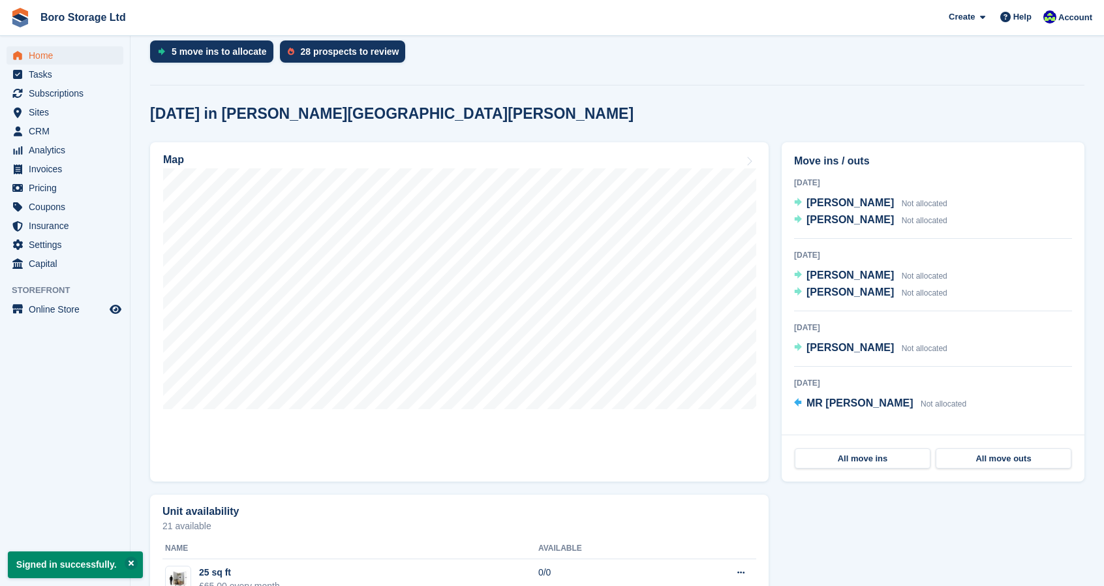
scroll to position [283, 0]
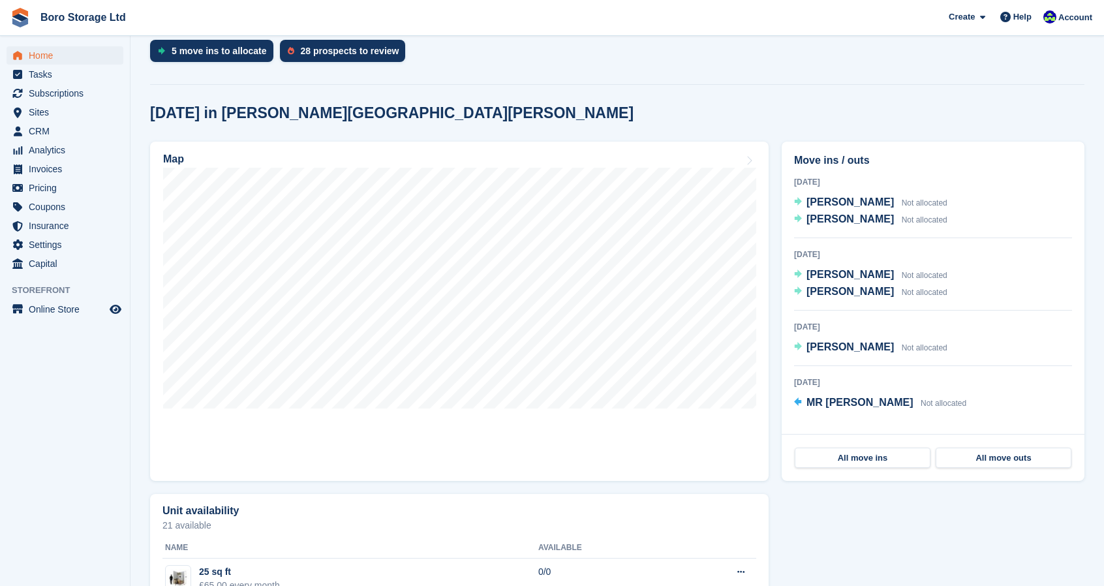
click at [792, 85] on section "Signed in successfully. NEW Make extra revenue with our new price increases too…" at bounding box center [616, 318] width 973 height 1202
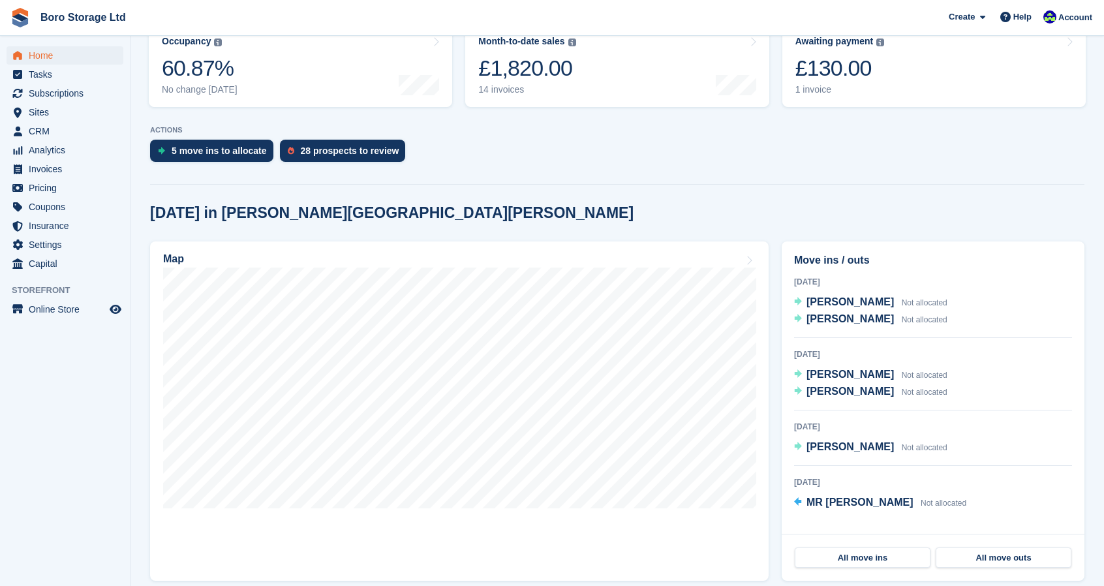
scroll to position [187, 0]
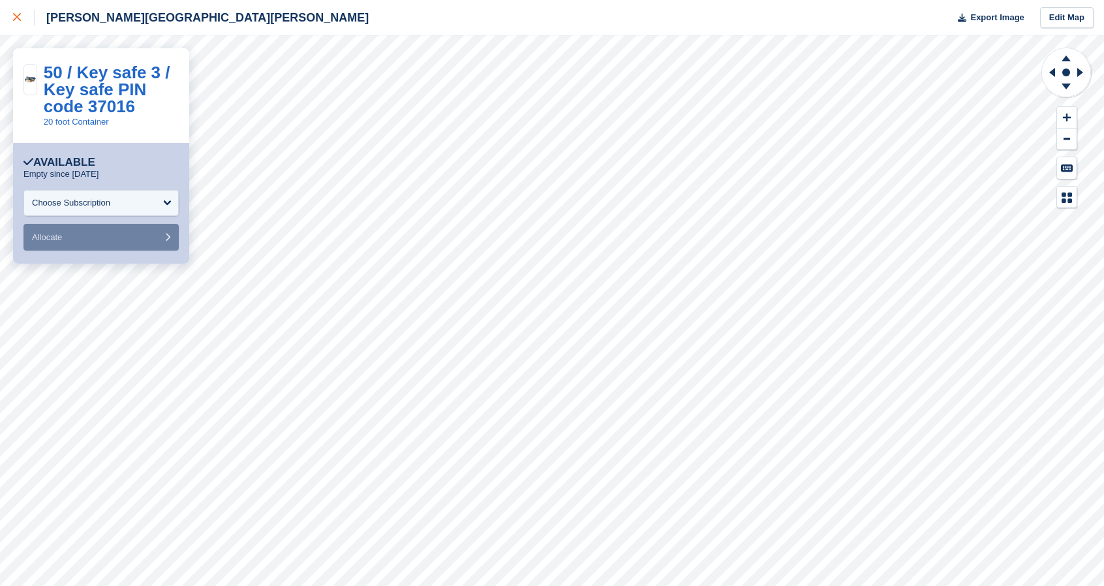
click at [16, 16] on icon at bounding box center [17, 17] width 8 height 8
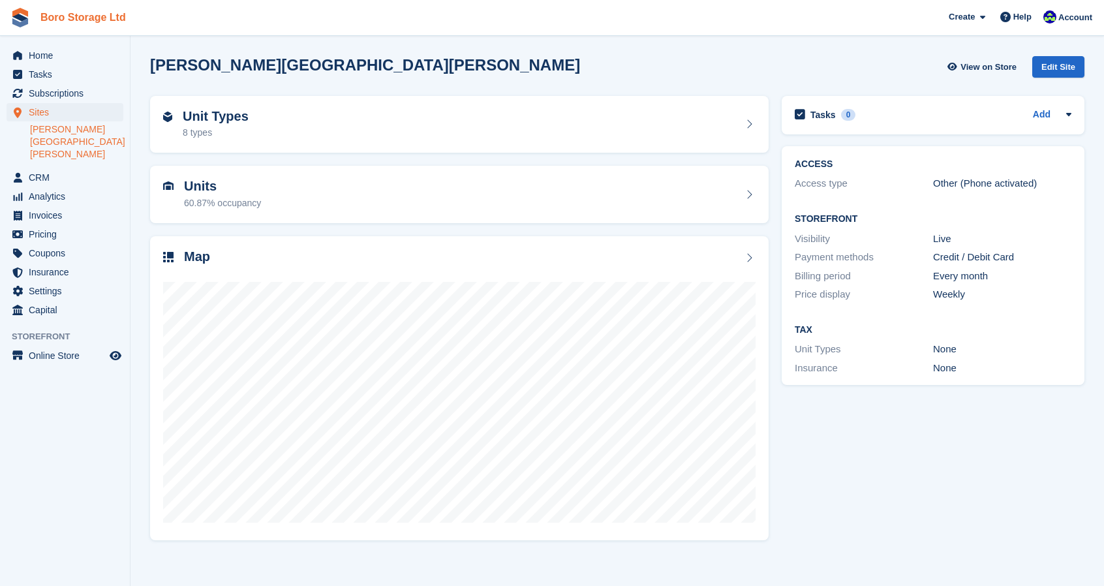
click at [87, 7] on link "Boro Storage Ltd" at bounding box center [83, 18] width 96 height 22
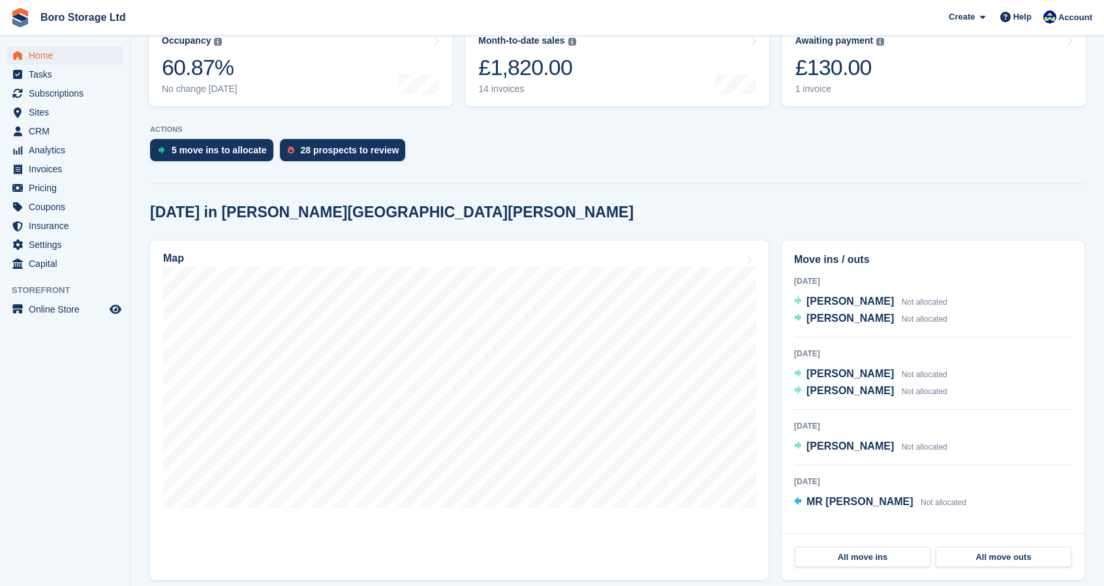
scroll to position [186, 0]
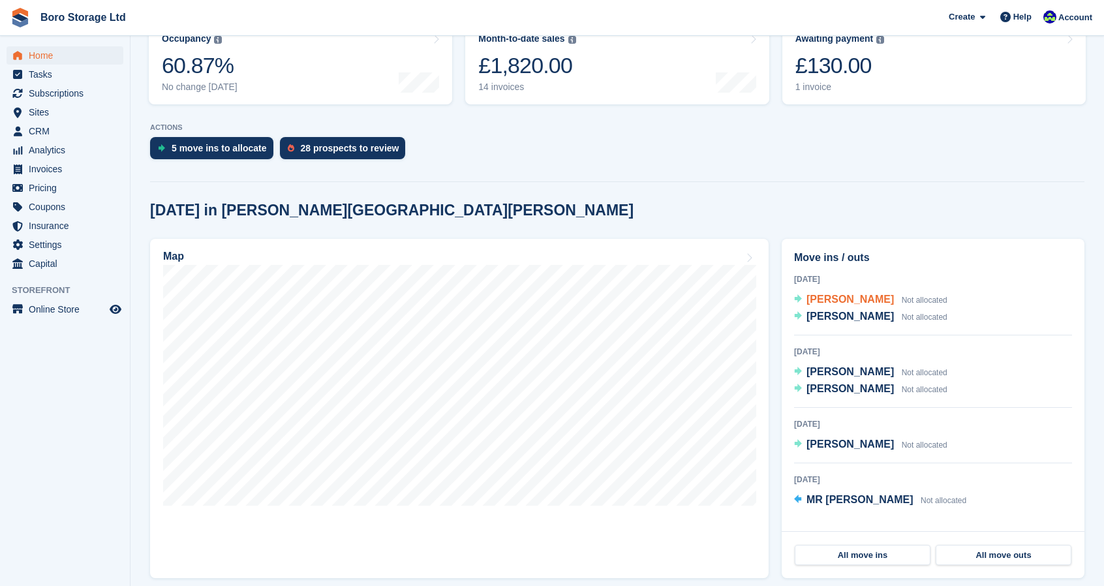
click at [834, 300] on span "[PERSON_NAME]" at bounding box center [849, 299] width 87 height 11
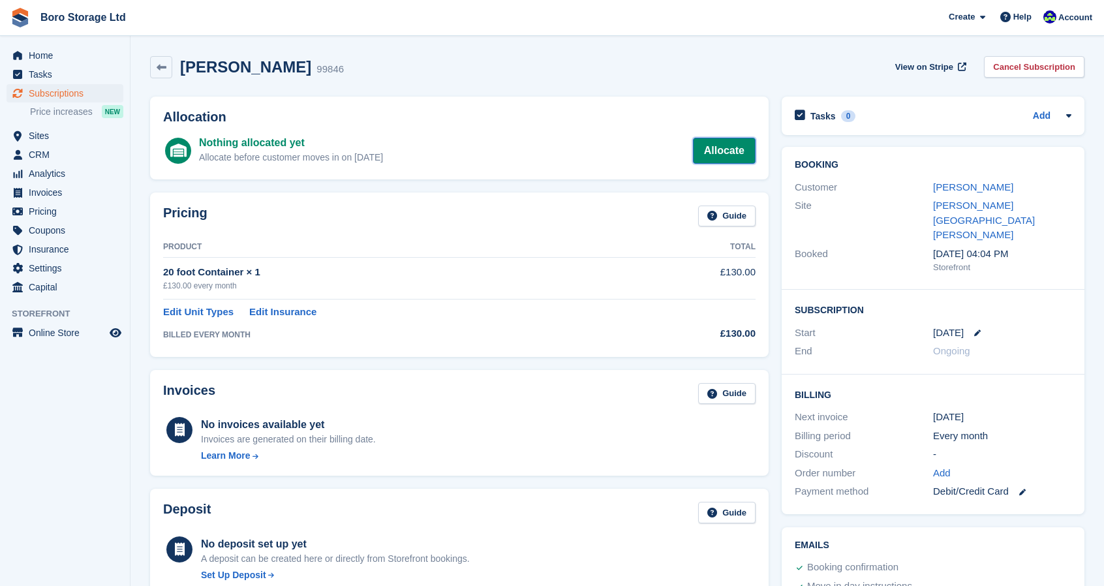
click at [719, 151] on link "Allocate" at bounding box center [724, 151] width 63 height 26
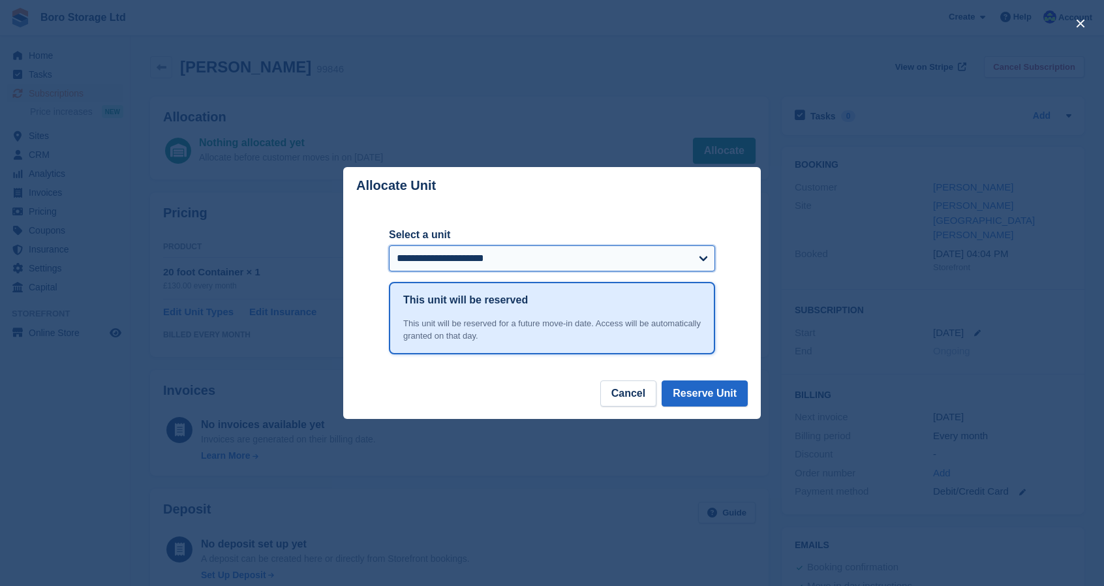
click at [516, 254] on select "**********" at bounding box center [552, 258] width 326 height 26
select select "******"
click at [389, 246] on select "**********" at bounding box center [552, 258] width 326 height 26
click at [712, 392] on button "Reserve Unit" at bounding box center [704, 393] width 86 height 26
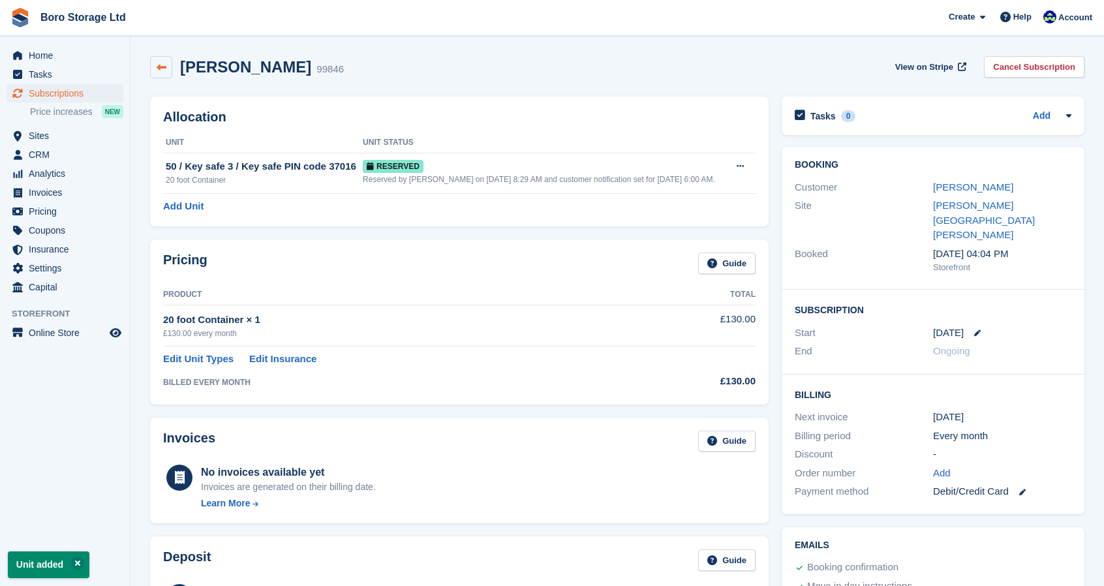
click at [164, 67] on icon at bounding box center [162, 68] width 10 height 10
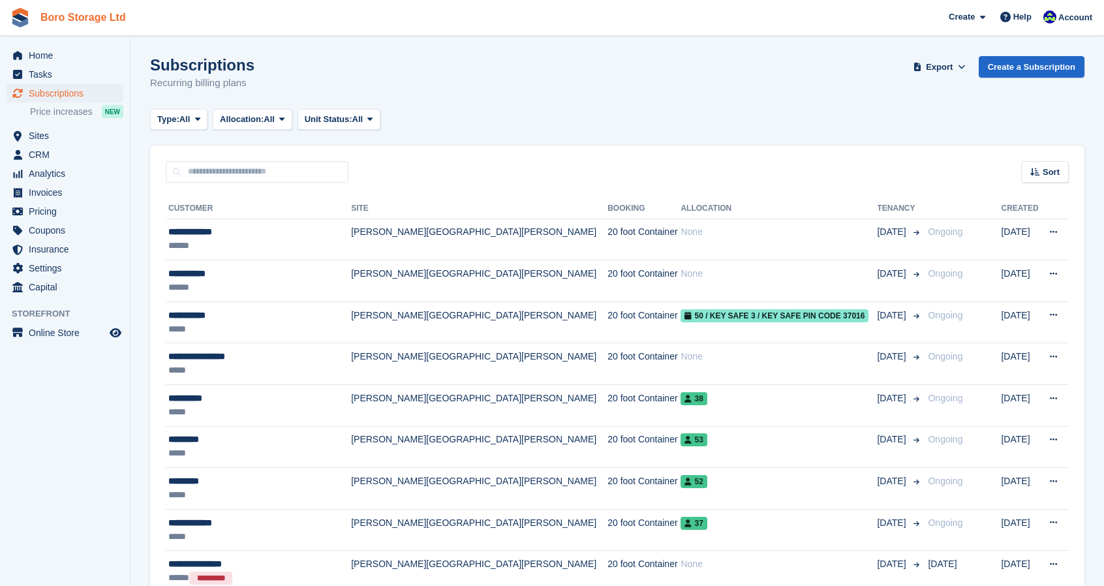
click at [100, 12] on link "Boro Storage Ltd" at bounding box center [83, 18] width 96 height 22
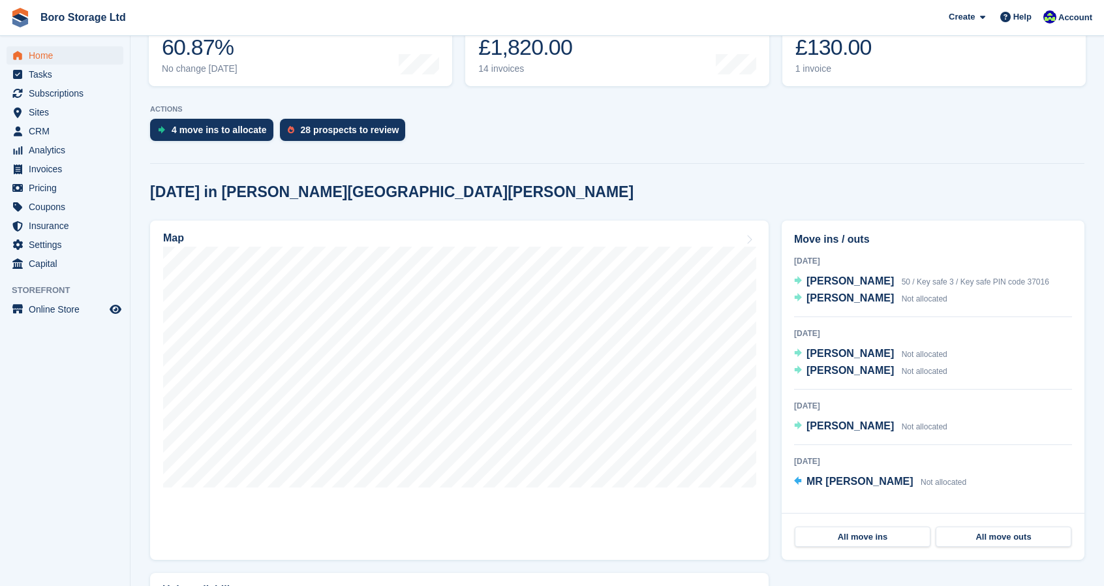
scroll to position [235, 0]
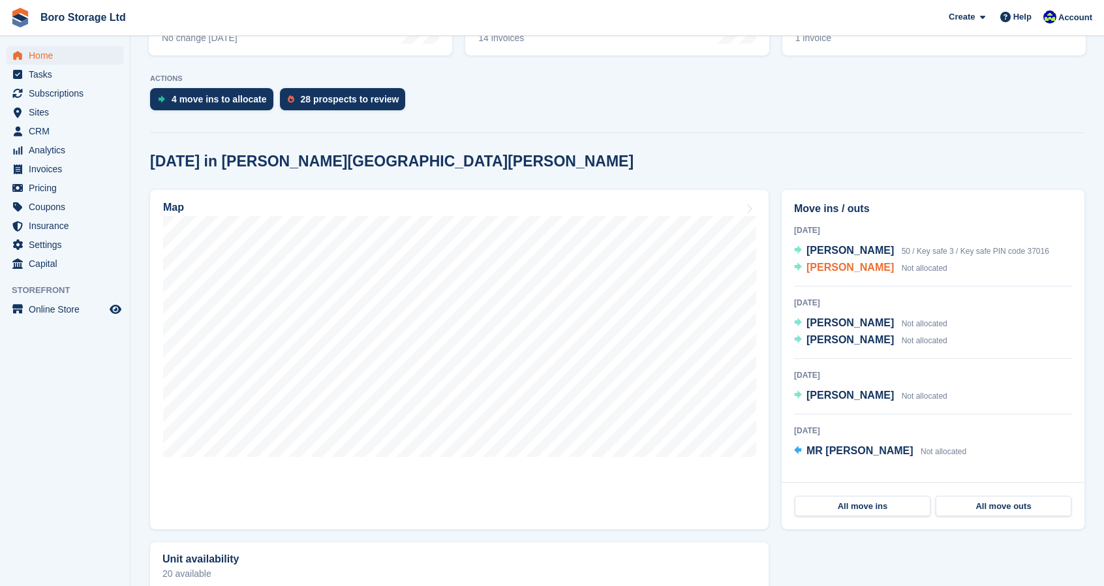
click at [836, 273] on span "[PERSON_NAME]" at bounding box center [849, 267] width 87 height 11
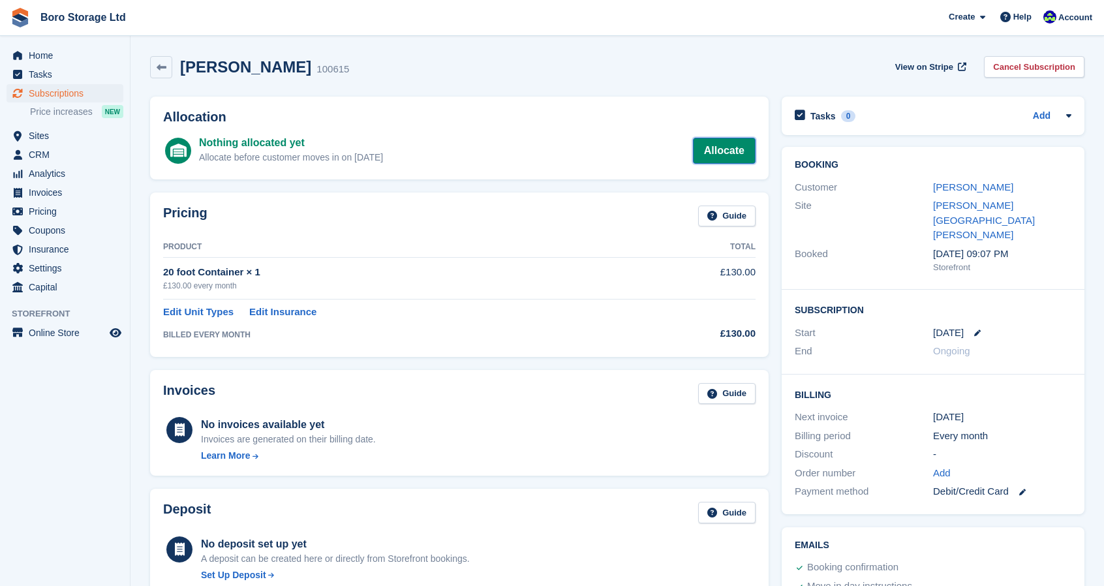
click at [728, 155] on link "Allocate" at bounding box center [724, 151] width 63 height 26
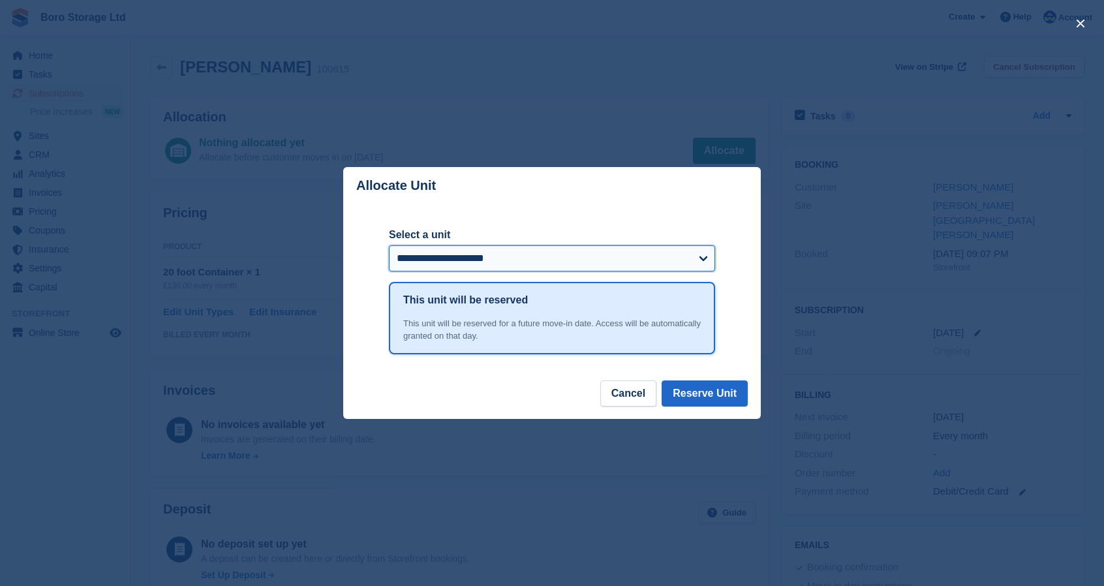
click at [461, 255] on select "**********" at bounding box center [552, 258] width 326 height 26
select select "******"
click at [389, 246] on select "**********" at bounding box center [552, 258] width 326 height 26
click at [714, 398] on button "Reserve Unit" at bounding box center [704, 393] width 86 height 26
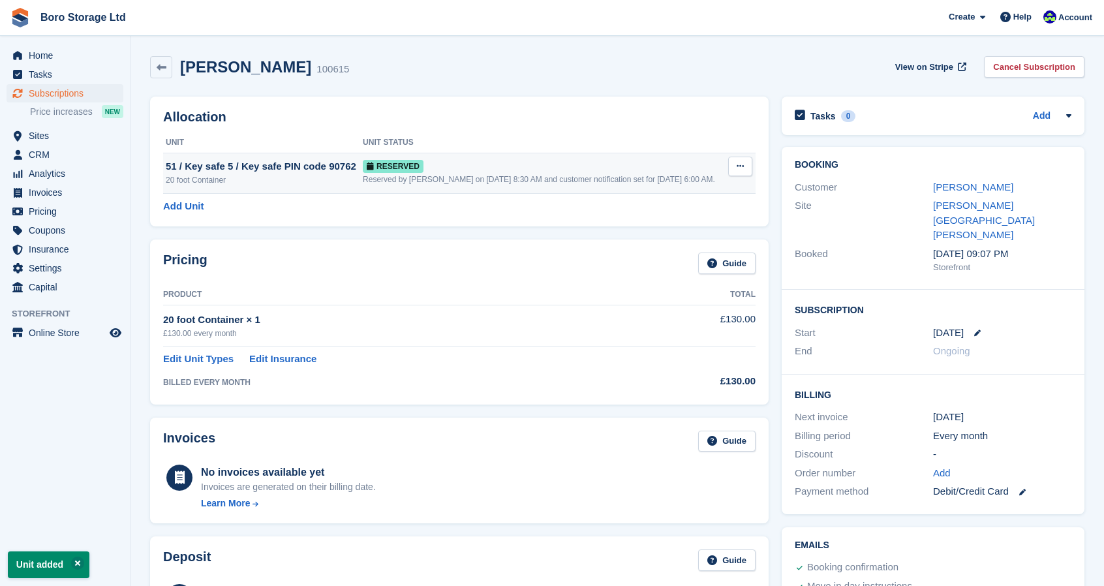
scroll to position [286, 0]
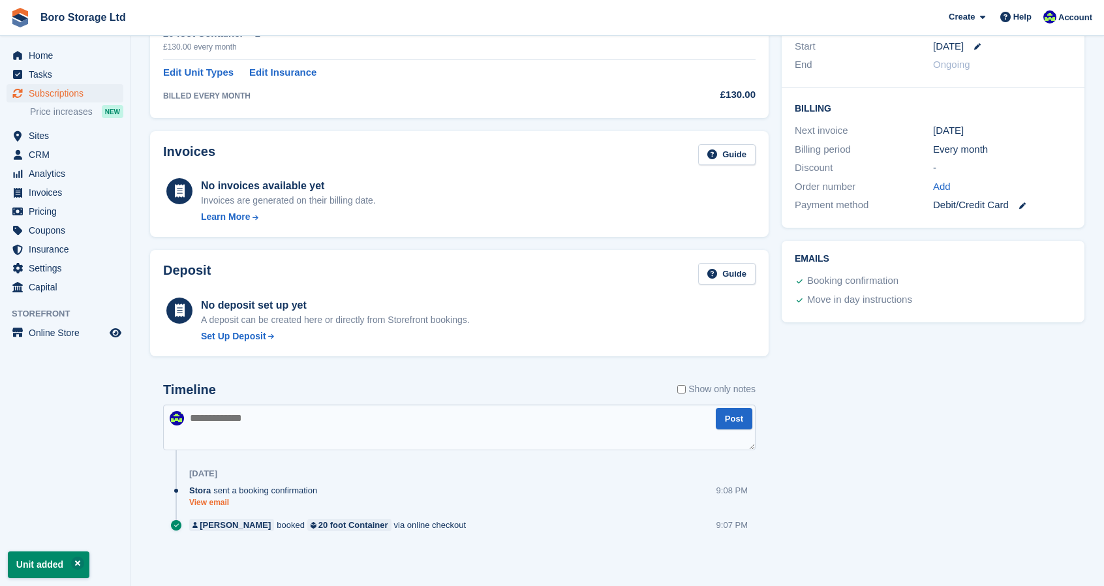
click at [209, 500] on link "View email" at bounding box center [256, 502] width 134 height 11
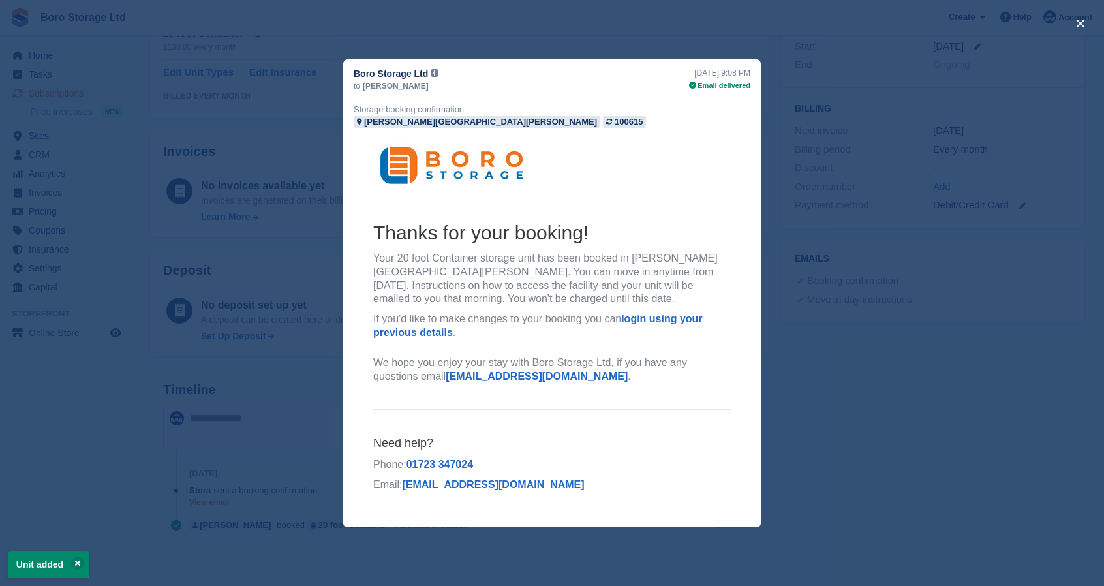
scroll to position [0, 0]
click at [861, 383] on div "close" at bounding box center [552, 293] width 1104 height 586
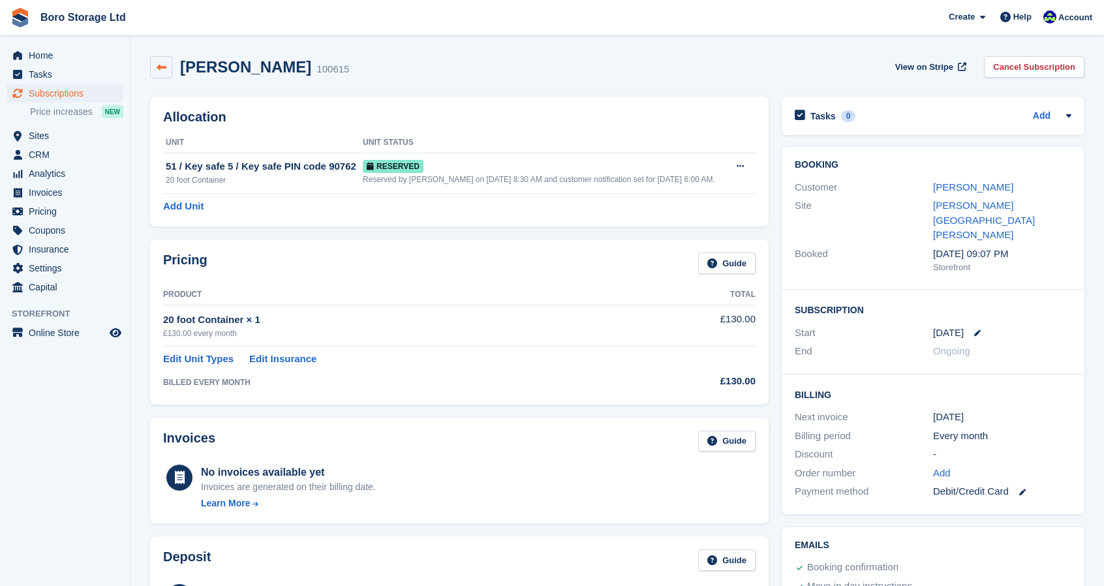
click at [162, 63] on icon at bounding box center [162, 68] width 10 height 10
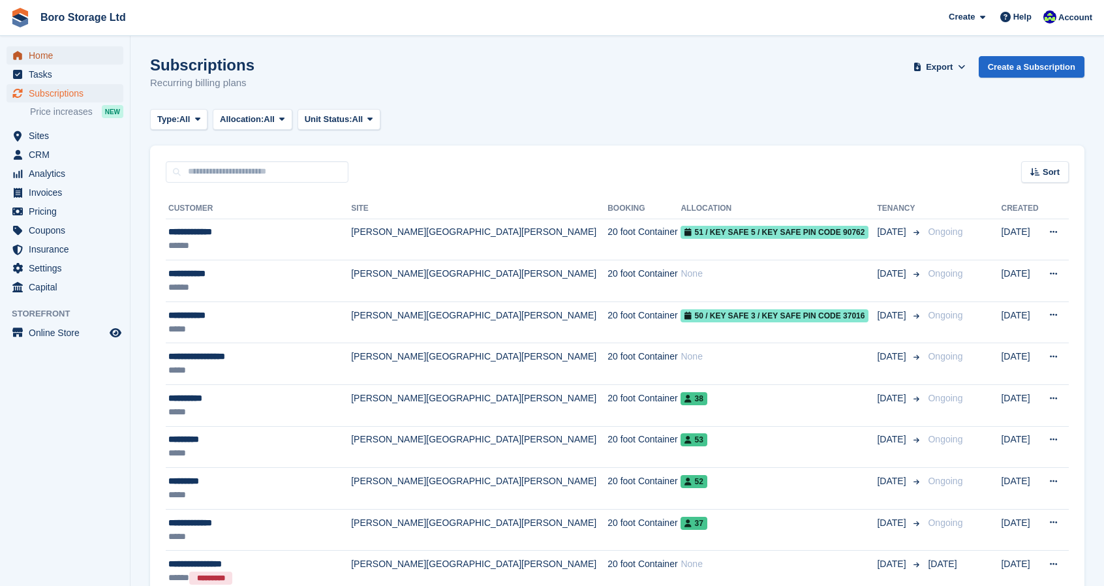
click at [43, 54] on span "Home" at bounding box center [68, 55] width 78 height 18
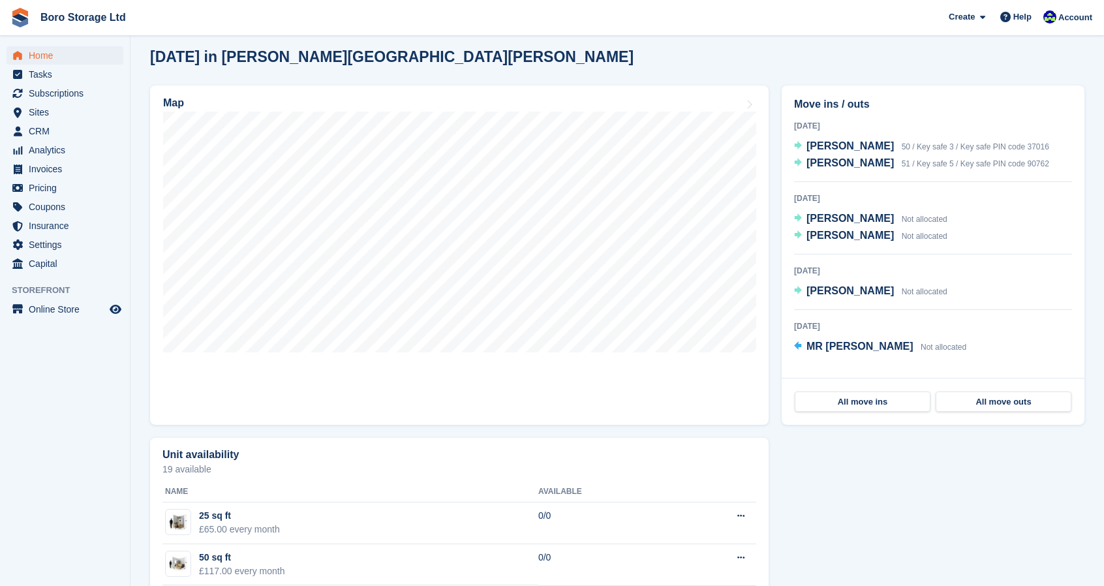
scroll to position [345, 0]
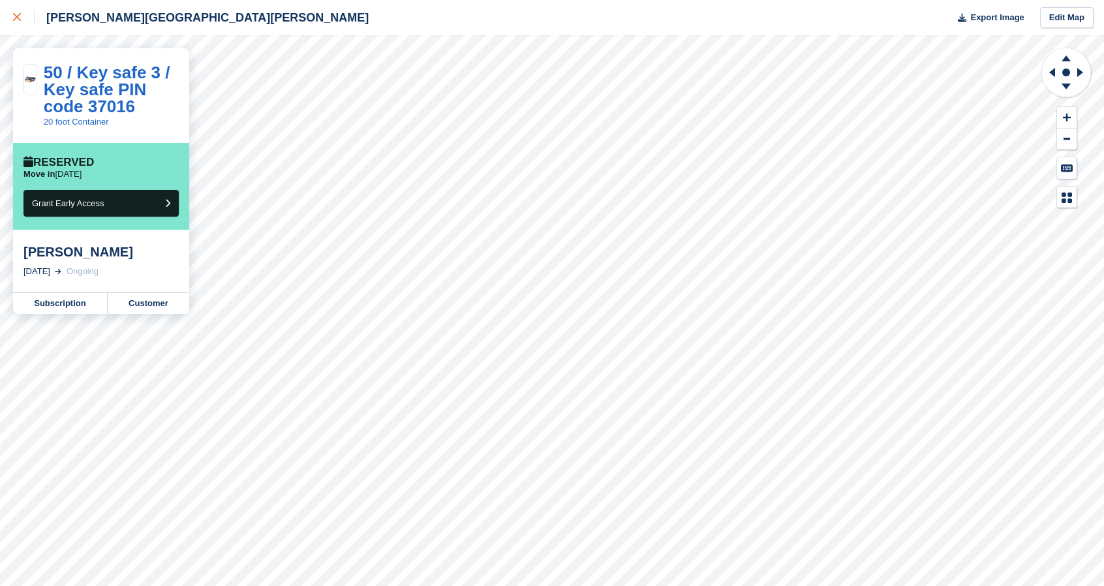
click at [16, 15] on icon at bounding box center [17, 17] width 8 height 8
click at [155, 308] on link "Customer" at bounding box center [149, 303] width 82 height 21
click at [145, 302] on link "Customer" at bounding box center [149, 303] width 82 height 21
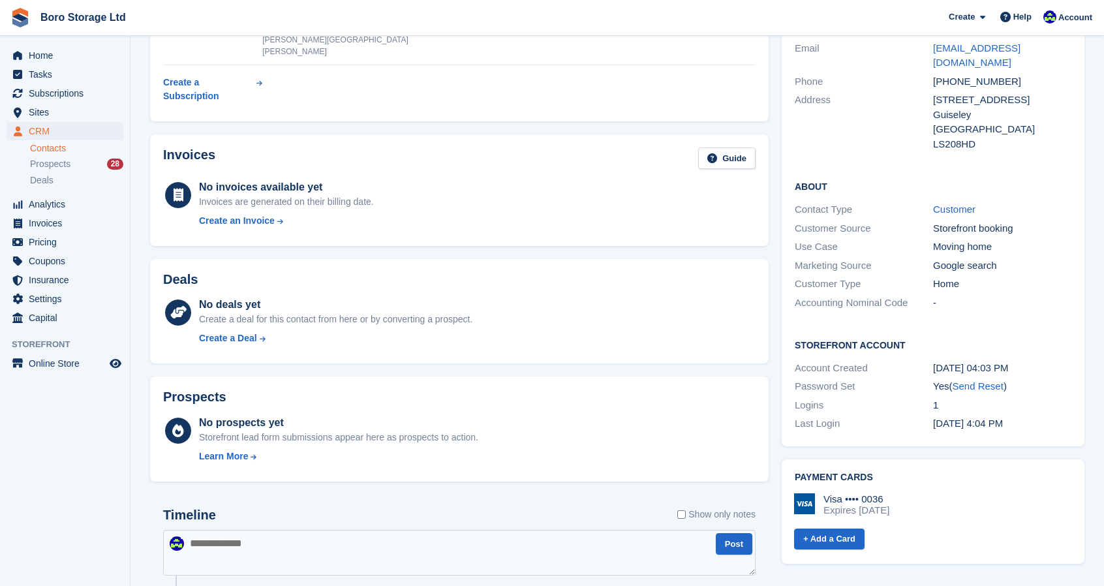
scroll to position [307, 0]
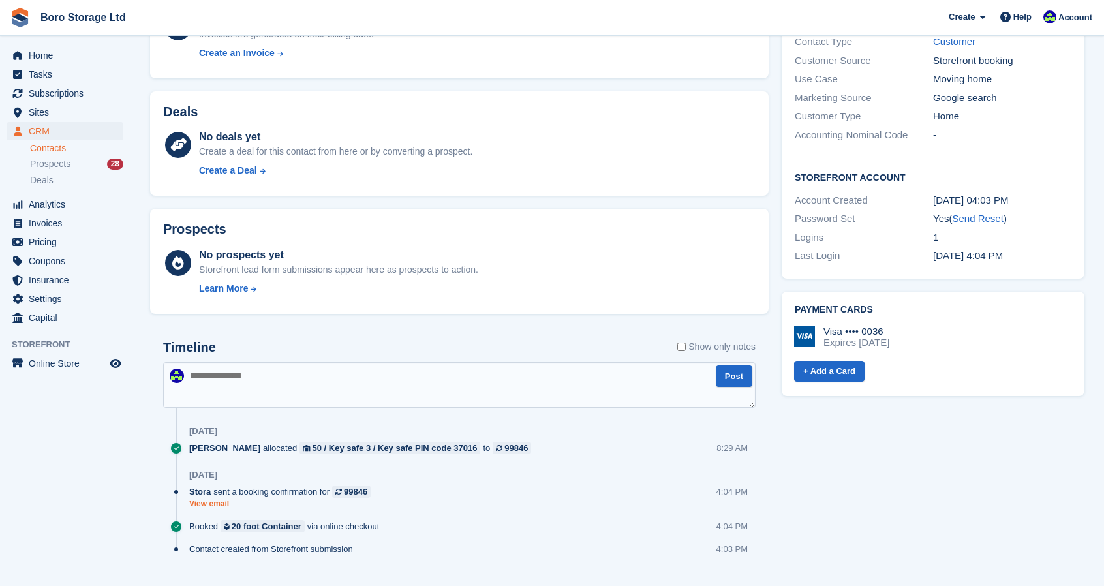
click at [211, 498] on link "View email" at bounding box center [283, 503] width 188 height 11
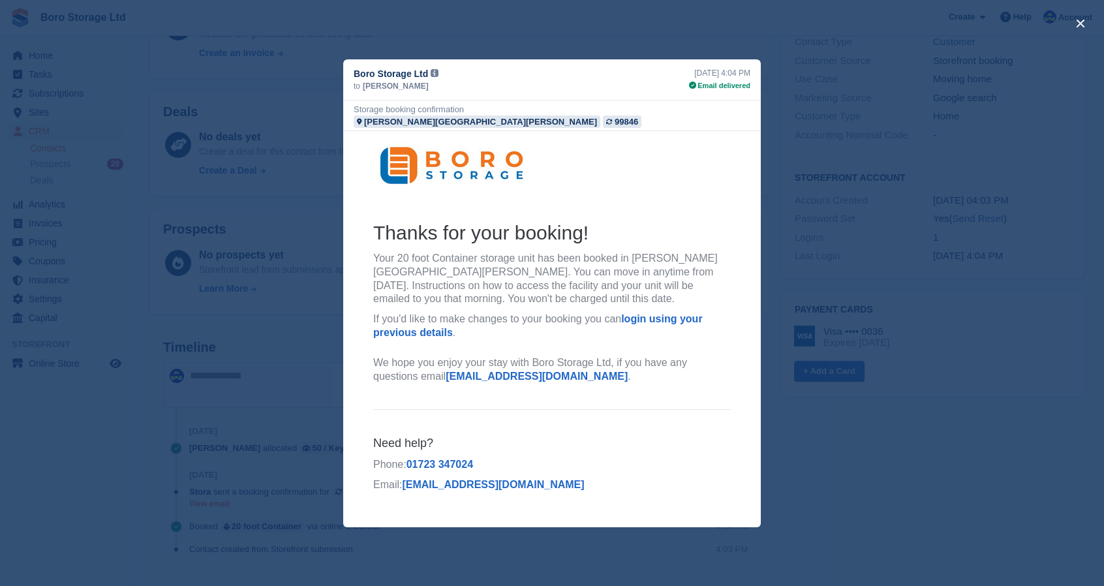
scroll to position [0, 0]
click at [975, 446] on div "close" at bounding box center [552, 293] width 1104 height 586
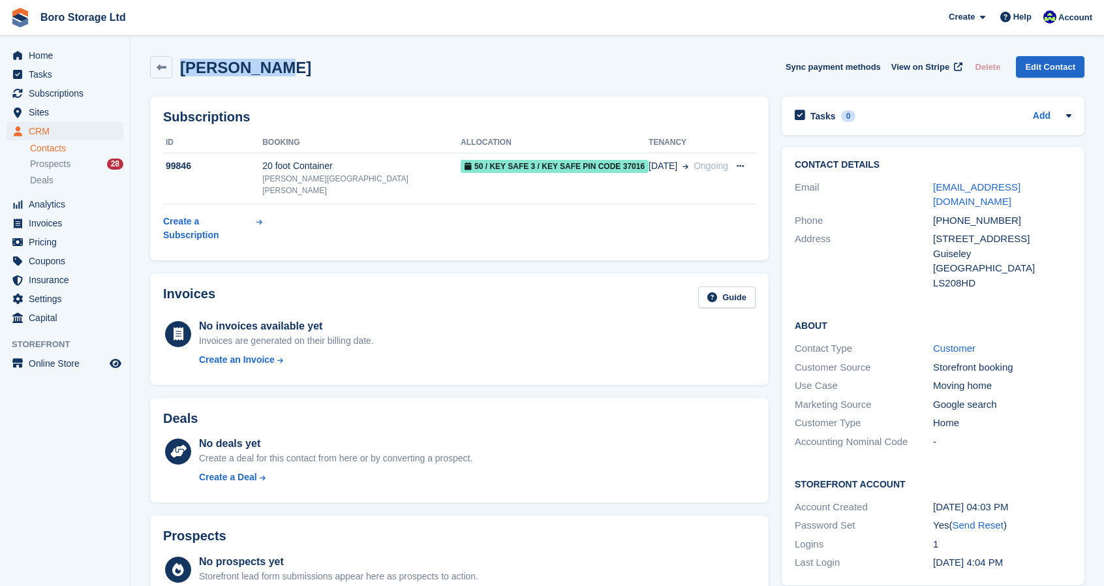
drag, startPoint x: 303, startPoint y: 68, endPoint x: 183, endPoint y: 79, distance: 119.8
click at [183, 79] on div "[PERSON_NAME] Sync payment methods View on Stripe Delete Edit Contact" at bounding box center [617, 70] width 947 height 40
copy h2 "[PERSON_NAME]"
drag, startPoint x: 1008, startPoint y: 207, endPoint x: 930, endPoint y: 211, distance: 77.8
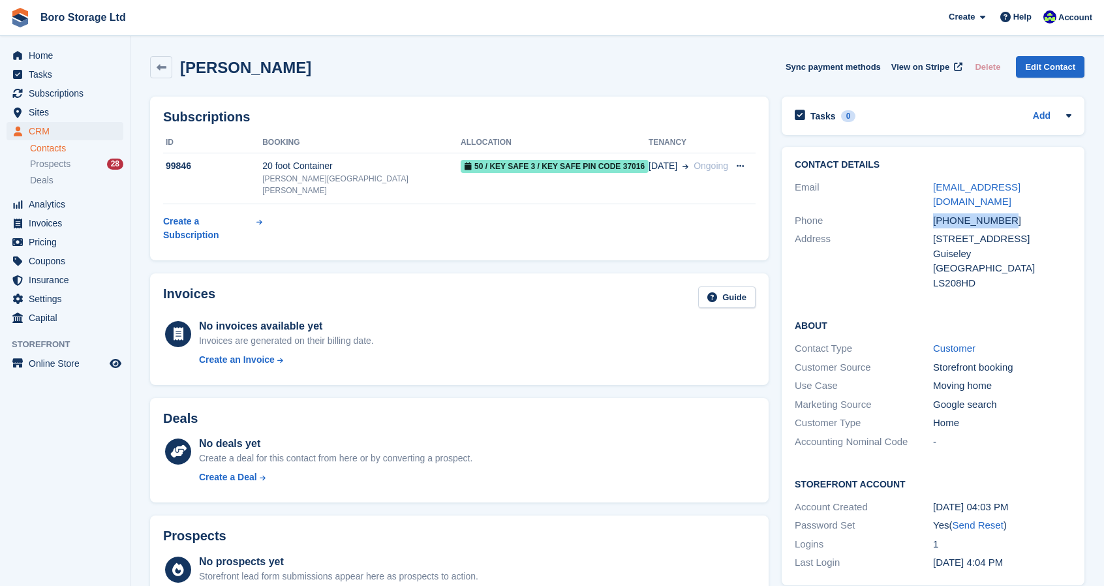
click at [930, 211] on div "Phone [PHONE_NUMBER]" at bounding box center [933, 220] width 277 height 19
copy div "[PHONE_NUMBER]"
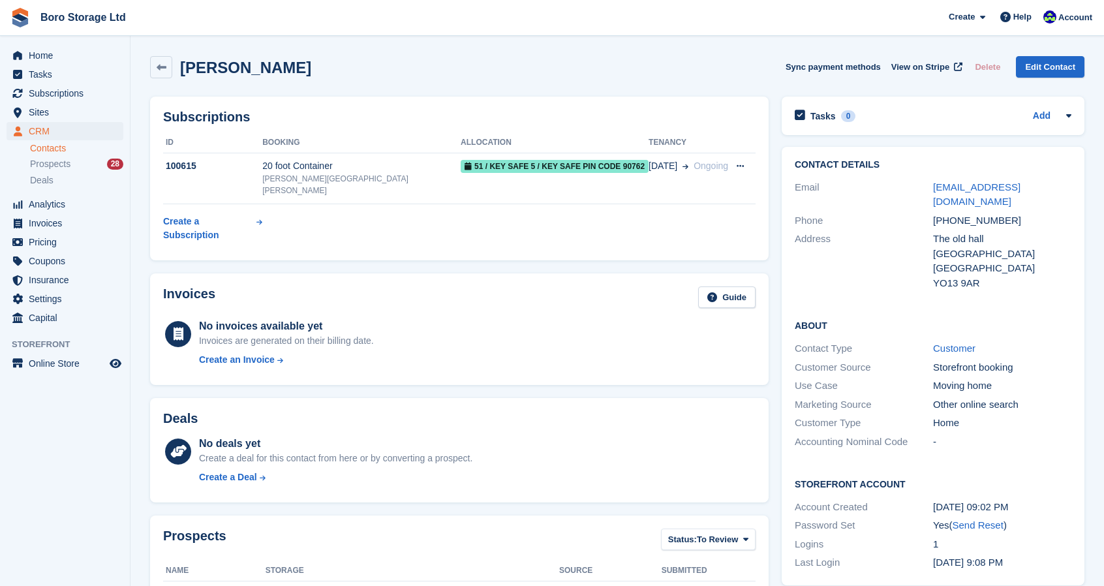
scroll to position [378, 0]
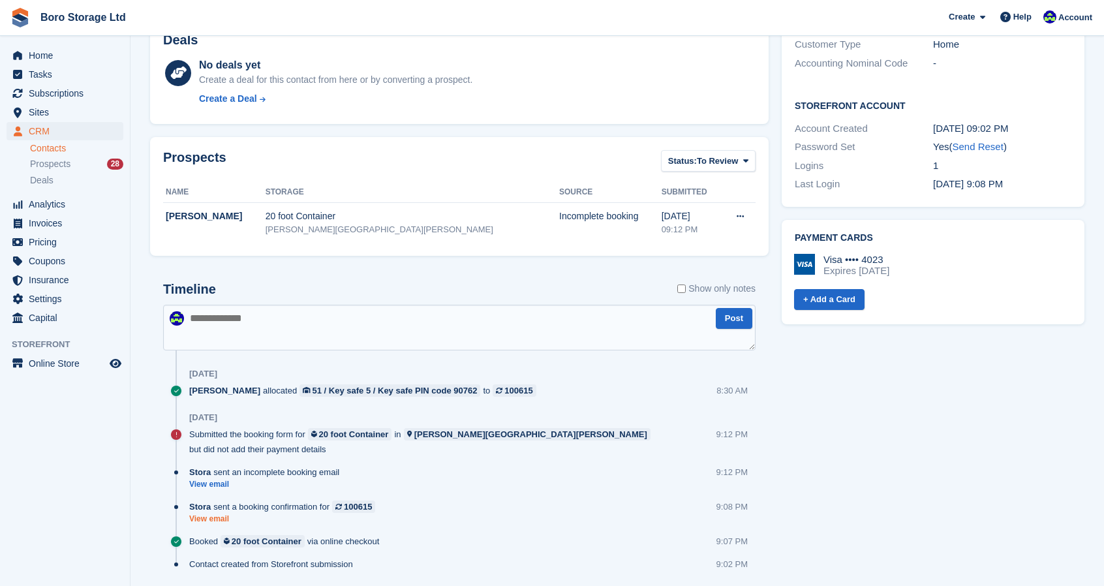
click at [215, 513] on link "View email" at bounding box center [285, 518] width 192 height 11
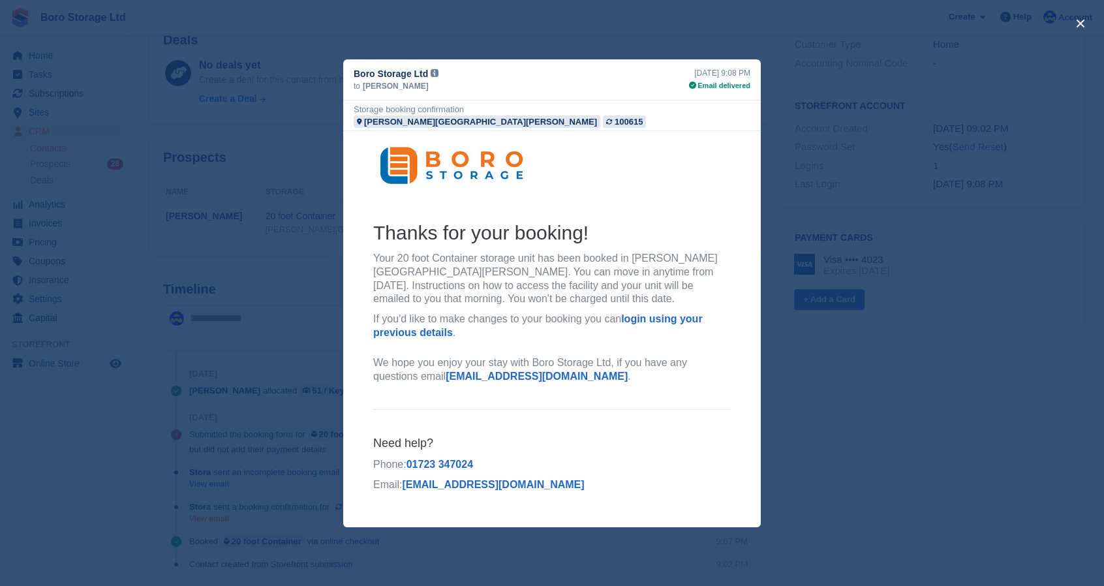
scroll to position [0, 0]
click at [948, 392] on div "close" at bounding box center [552, 293] width 1104 height 586
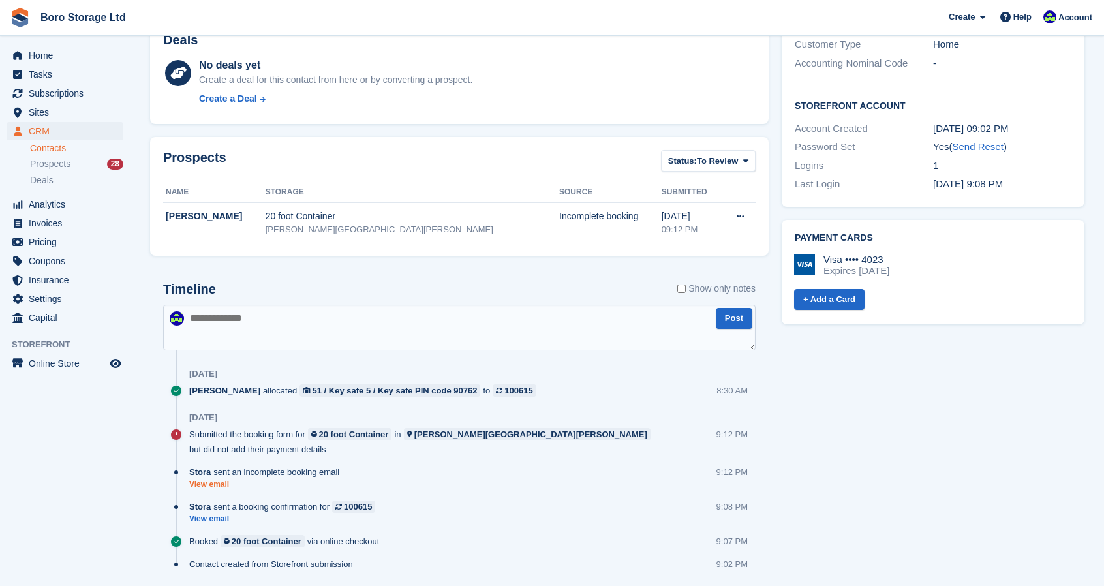
click at [215, 479] on link "View email" at bounding box center [267, 484] width 157 height 11
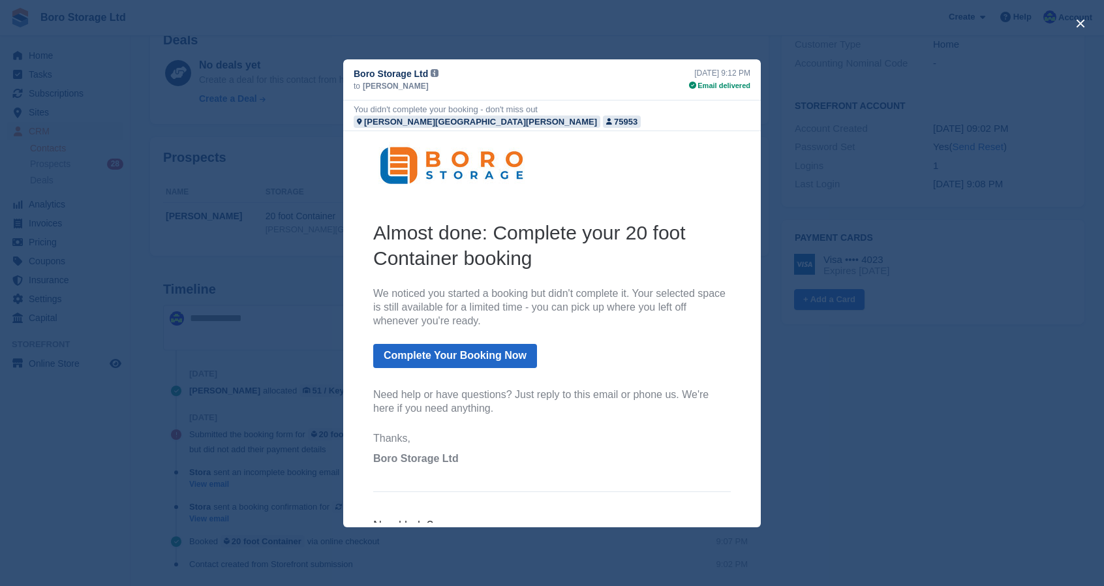
click at [862, 487] on div "close" at bounding box center [552, 293] width 1104 height 586
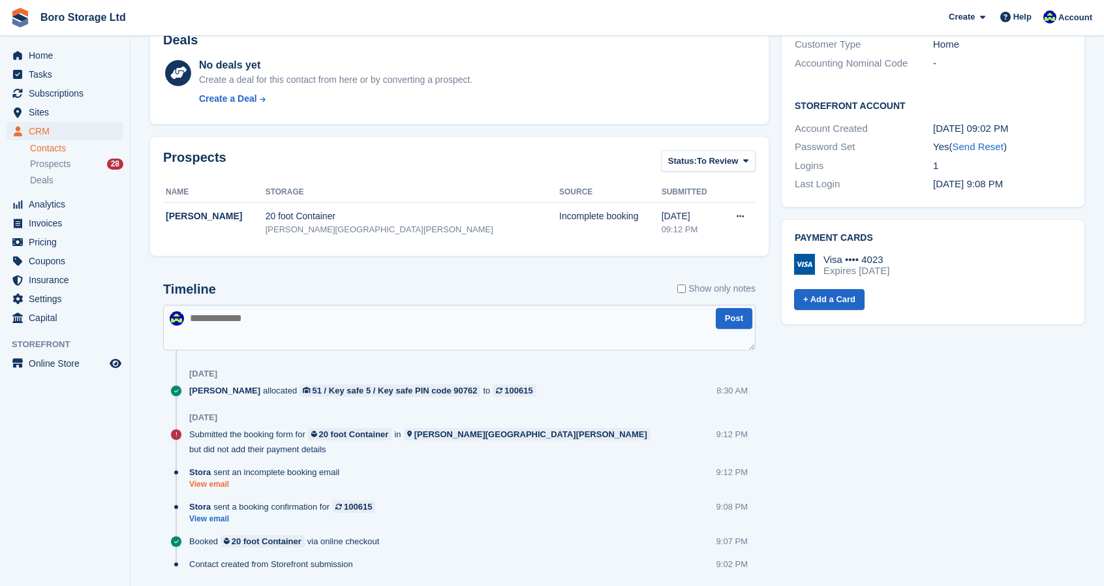
click at [209, 479] on link "View email" at bounding box center [267, 484] width 157 height 11
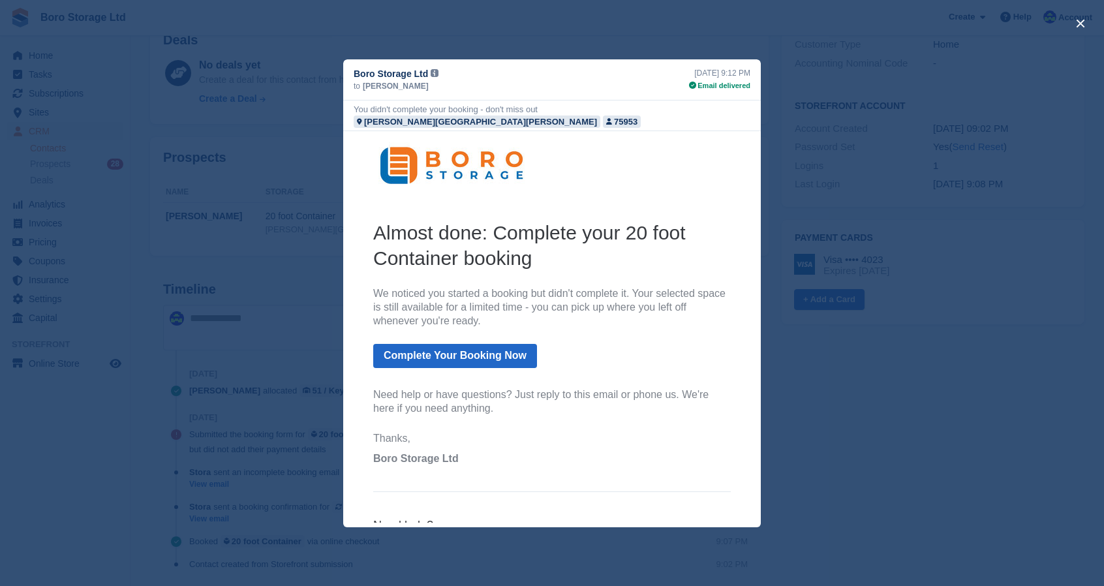
click at [894, 451] on div "close" at bounding box center [552, 293] width 1104 height 586
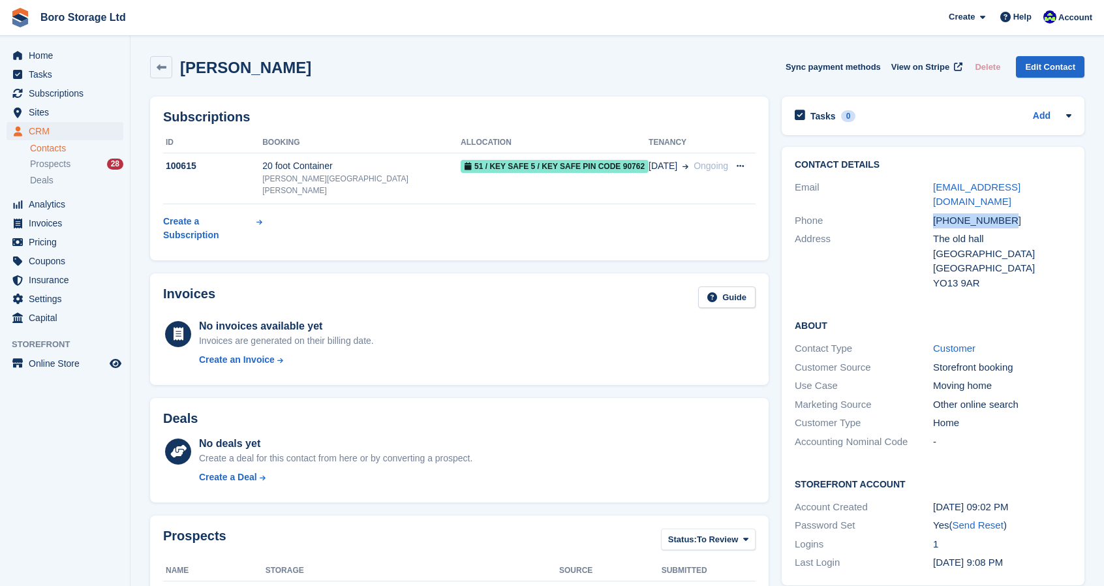
drag, startPoint x: 1018, startPoint y: 204, endPoint x: 929, endPoint y: 208, distance: 88.8
click at [929, 211] on div "Phone +447734729088" at bounding box center [933, 220] width 277 height 19
copy div "+447734729088"
click at [70, 18] on link "Boro Storage Ltd" at bounding box center [83, 18] width 96 height 22
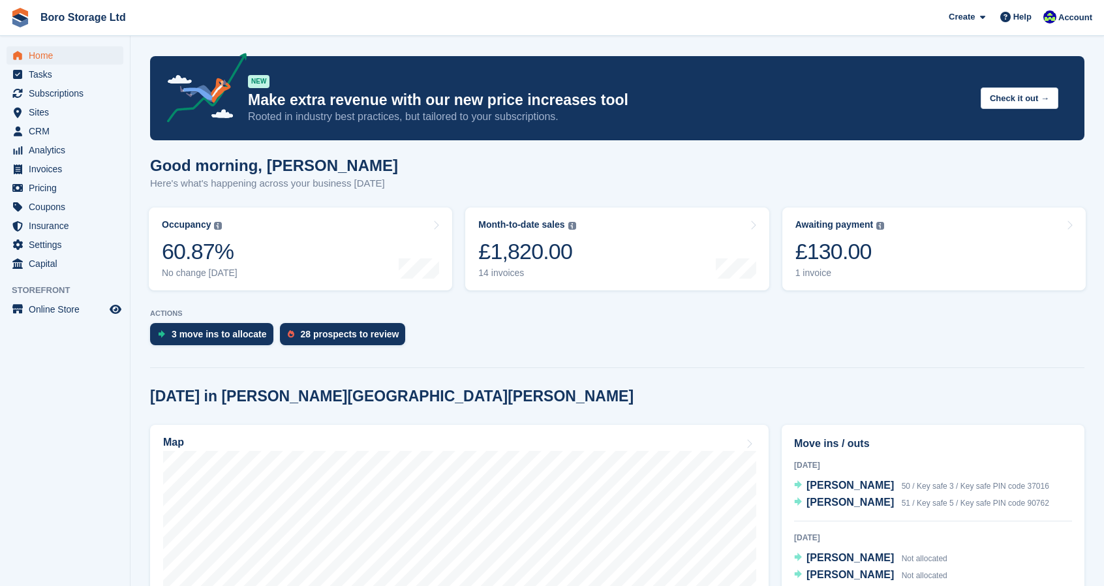
click at [644, 192] on div "Good morning, [PERSON_NAME] Here's what's happening across your business [DATE]" at bounding box center [617, 182] width 934 height 50
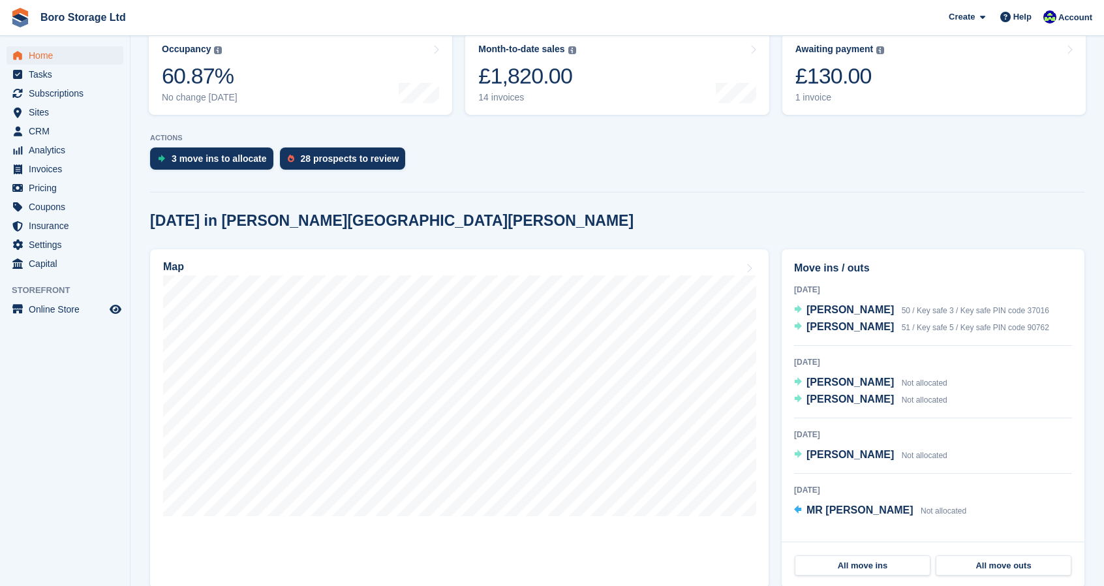
scroll to position [176, 0]
